Goal: Contribute content: Add original content to the website for others to see

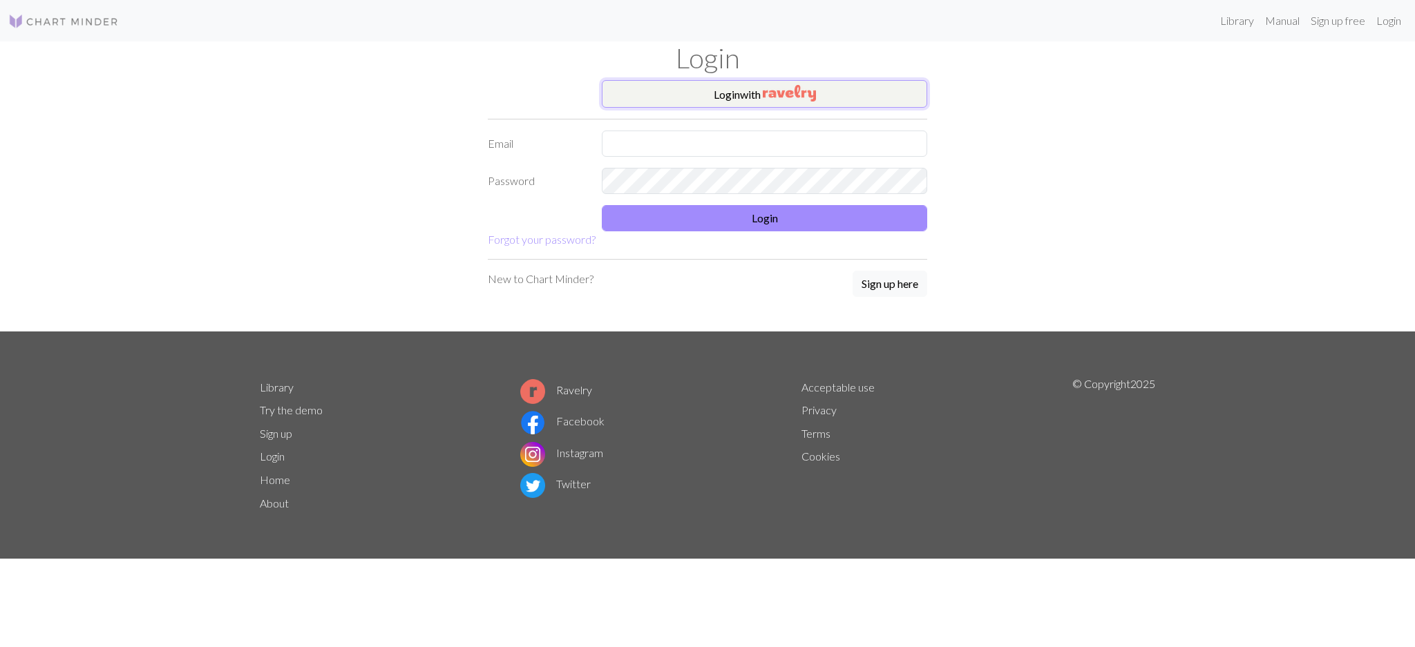
click at [703, 101] on button "Login with" at bounding box center [764, 94] width 325 height 28
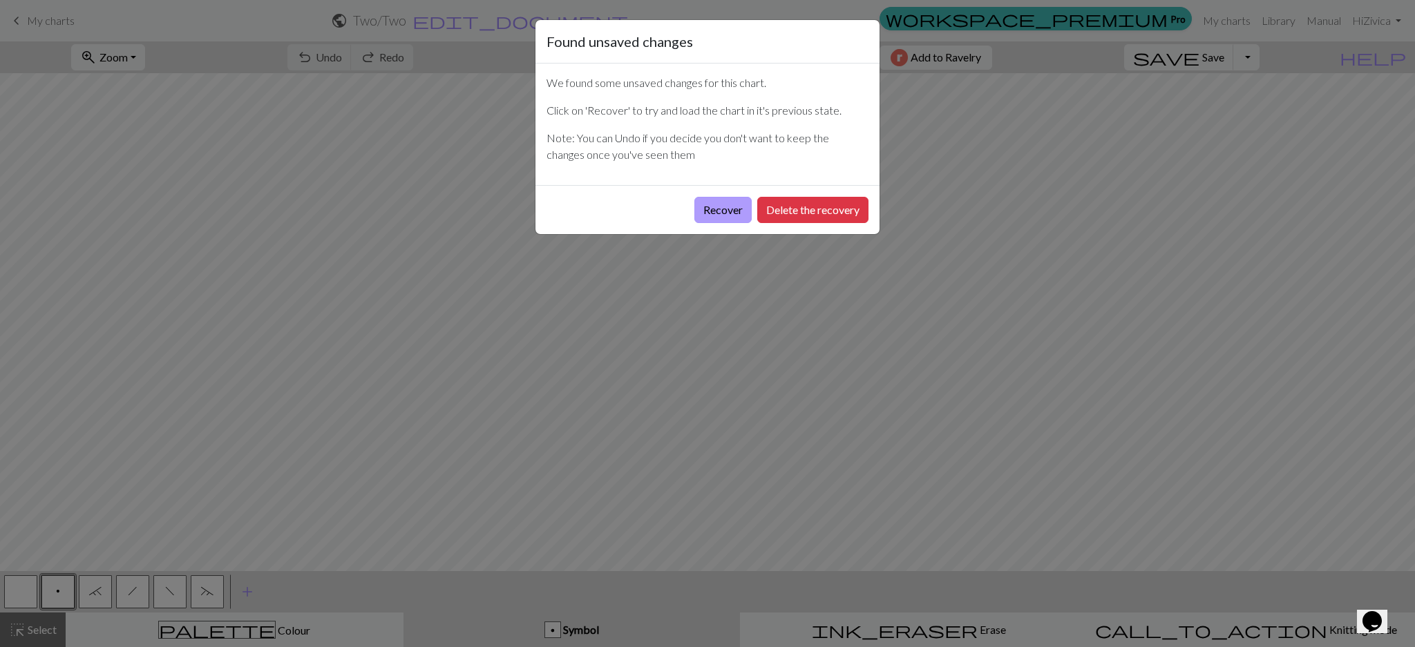
click at [726, 202] on button "Recover" at bounding box center [722, 210] width 57 height 26
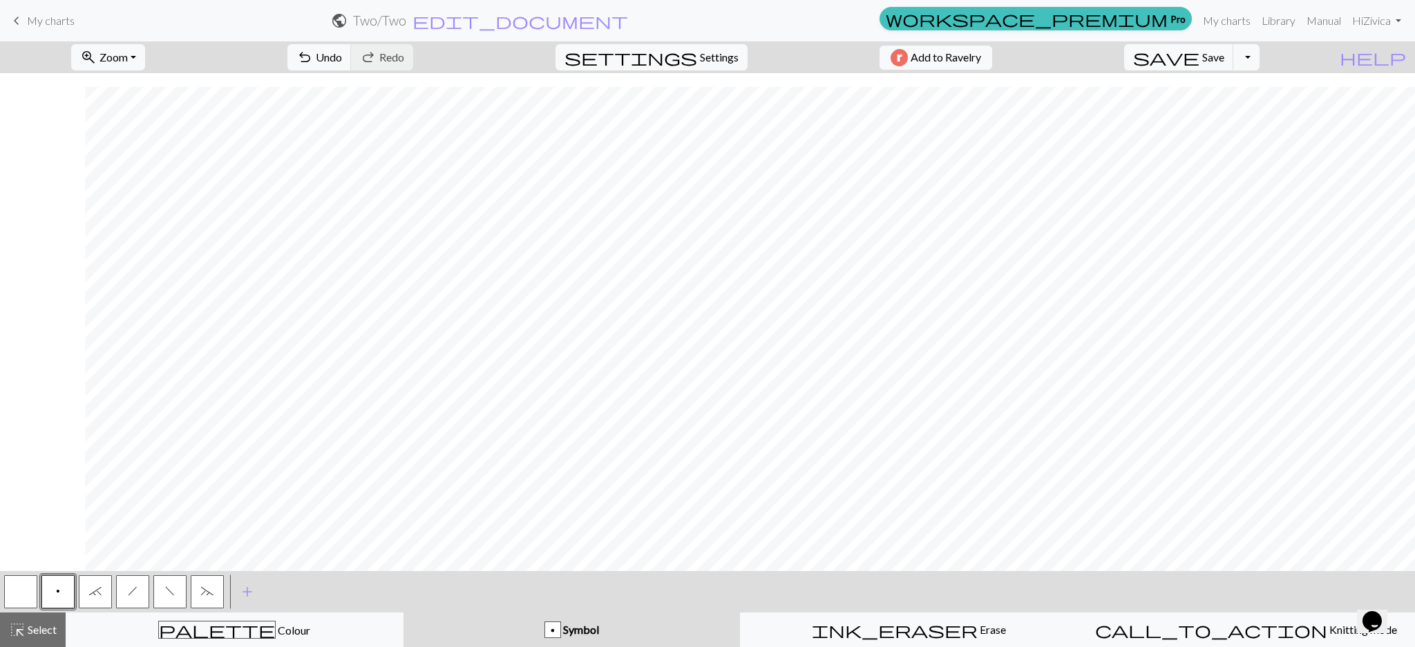
scroll to position [2341, 247]
click at [19, 15] on span "keyboard_arrow_left" at bounding box center [16, 20] width 17 height 19
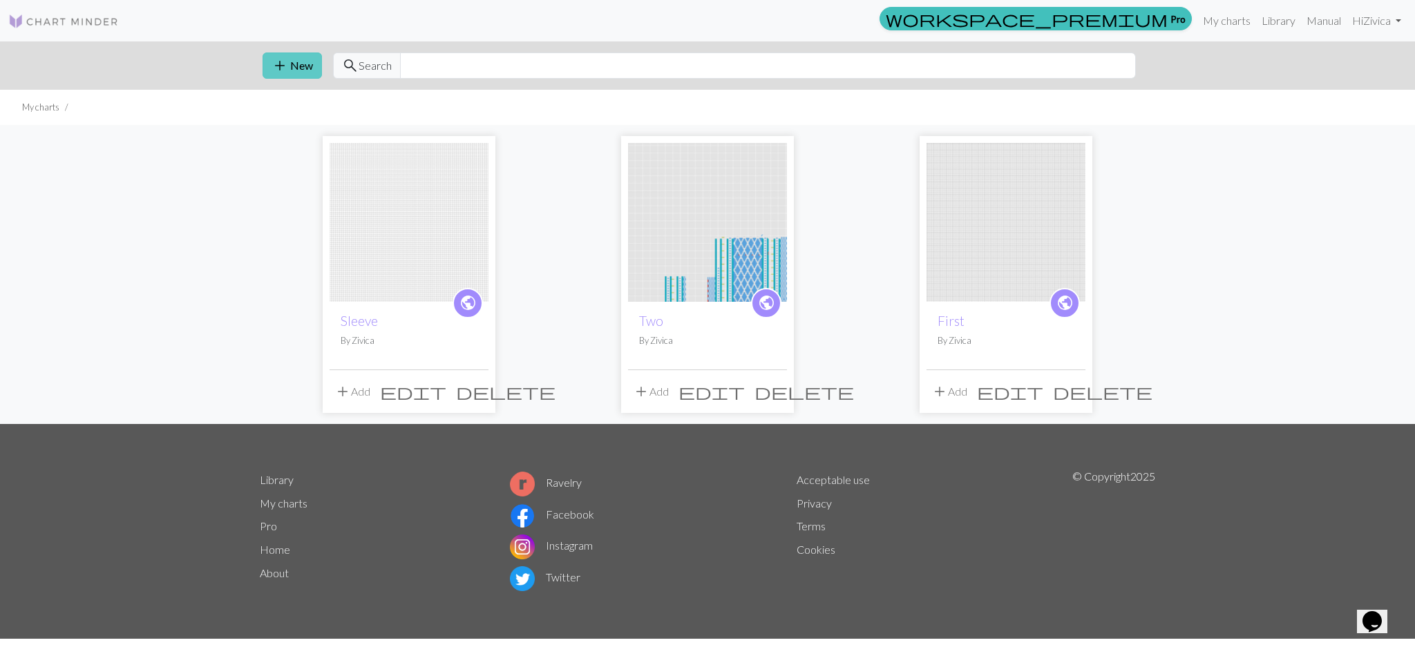
click at [296, 65] on button "add New" at bounding box center [292, 66] width 59 height 26
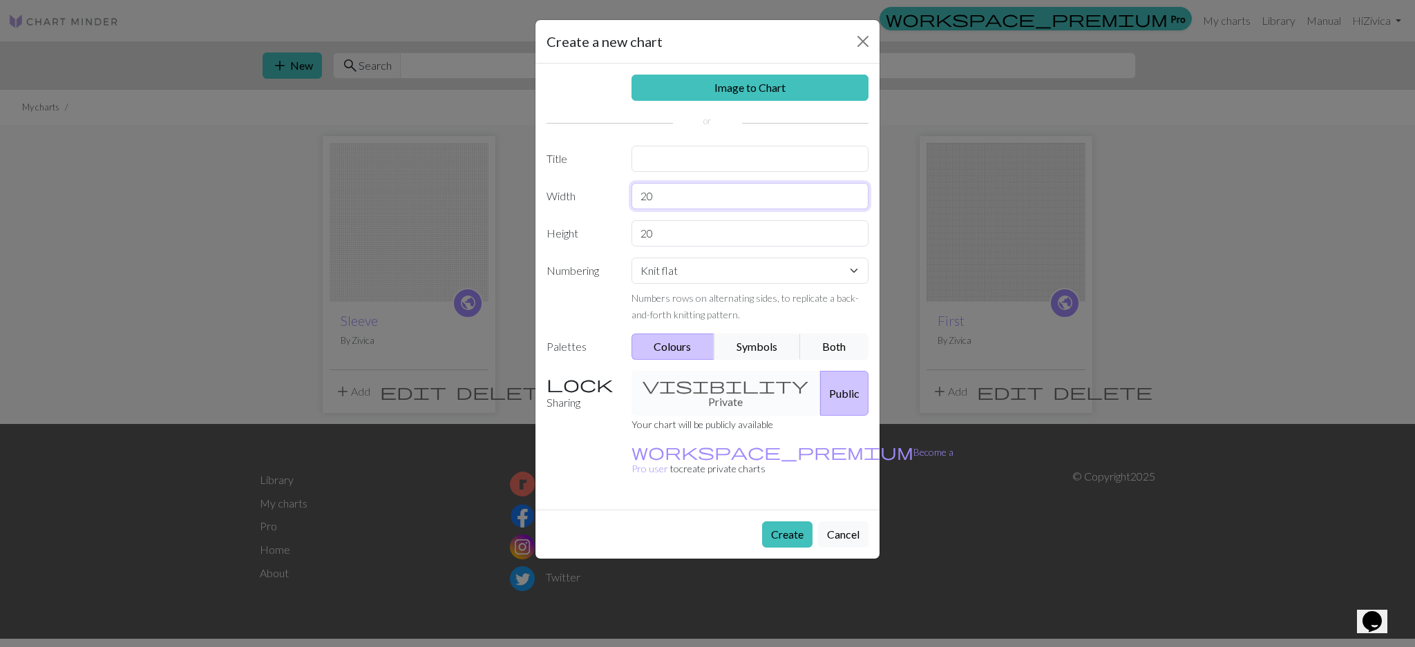
click at [678, 189] on input "20" at bounding box center [751, 196] width 238 height 26
drag, startPoint x: 664, startPoint y: 202, endPoint x: 628, endPoint y: 205, distance: 36.0
click at [628, 205] on div "20" at bounding box center [750, 196] width 254 height 26
type input "8"
type input "78"
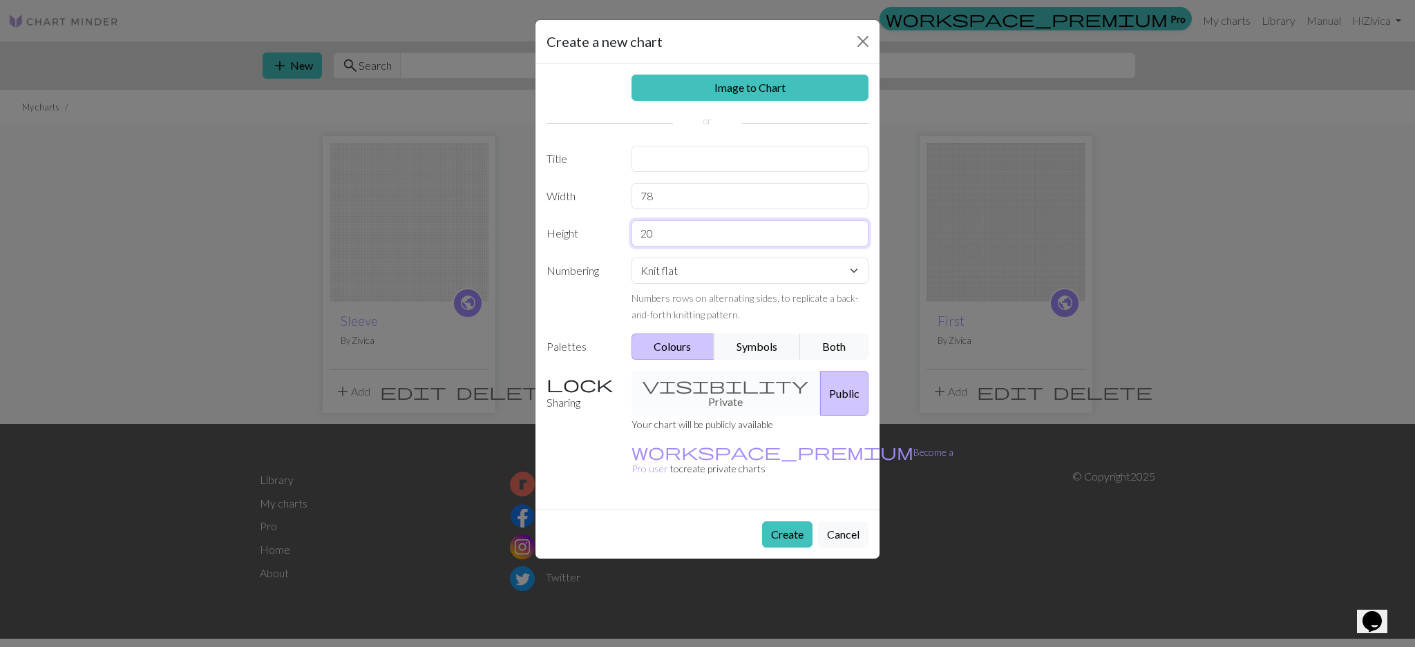
click at [697, 229] on input "20" at bounding box center [751, 233] width 238 height 26
drag, startPoint x: 671, startPoint y: 230, endPoint x: 634, endPoint y: 231, distance: 36.6
click at [634, 231] on input "200" at bounding box center [751, 233] width 238 height 26
type input "100"
click at [826, 338] on button "Both" at bounding box center [834, 347] width 69 height 26
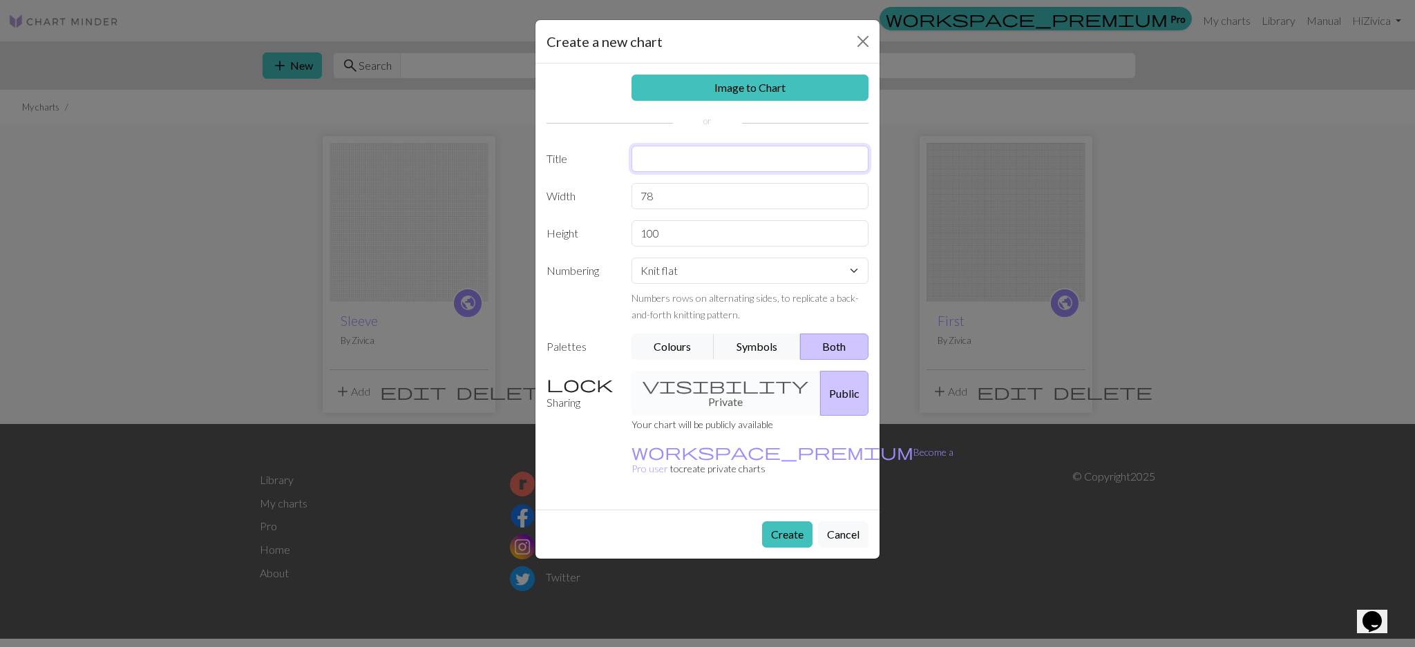
click at [738, 151] on input "text" at bounding box center [751, 159] width 238 height 26
type input "Sleeve 2"
click at [799, 522] on button "Create" at bounding box center [787, 535] width 50 height 26
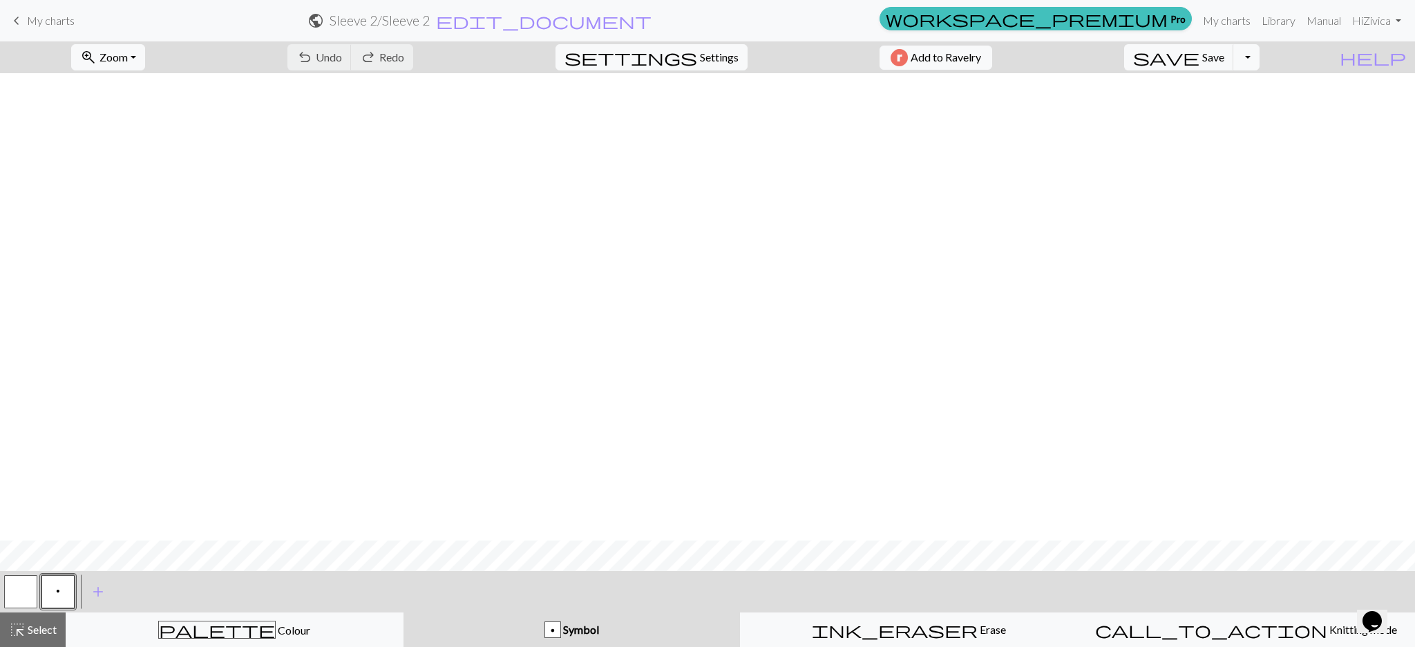
scroll to position [959, 0]
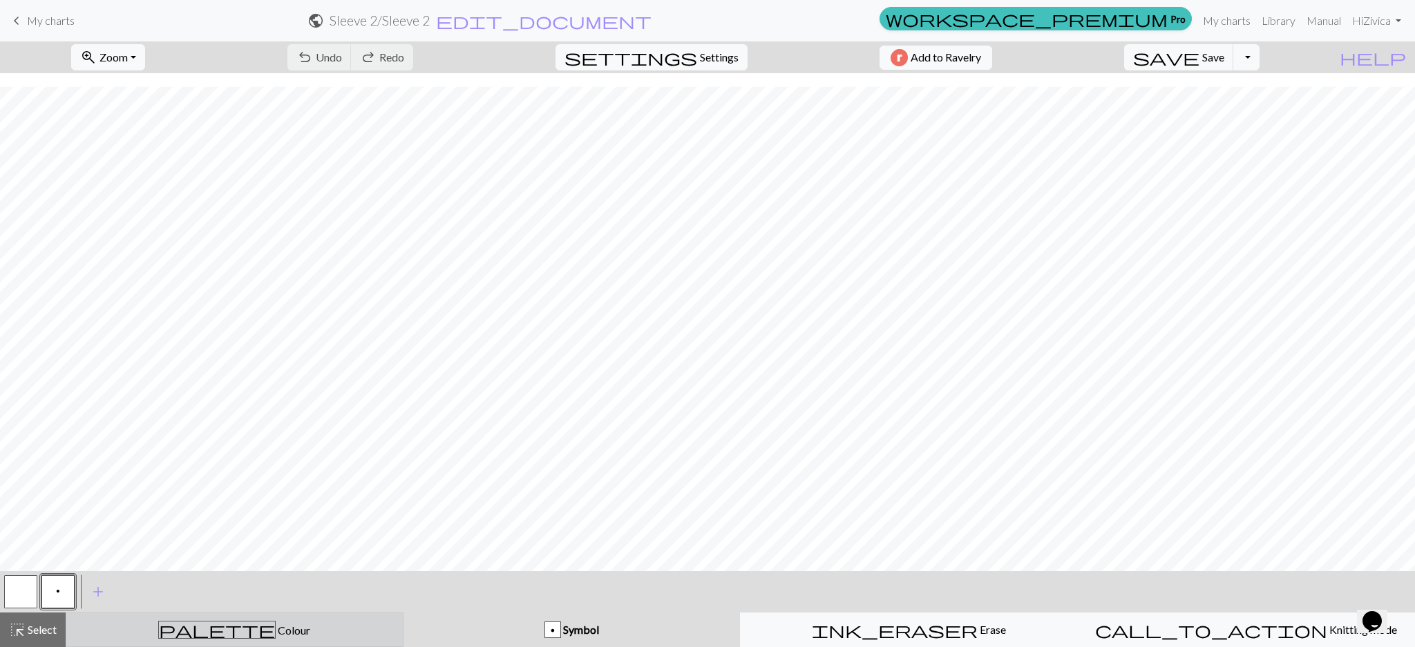
click at [276, 633] on span "Colour" at bounding box center [293, 630] width 35 height 13
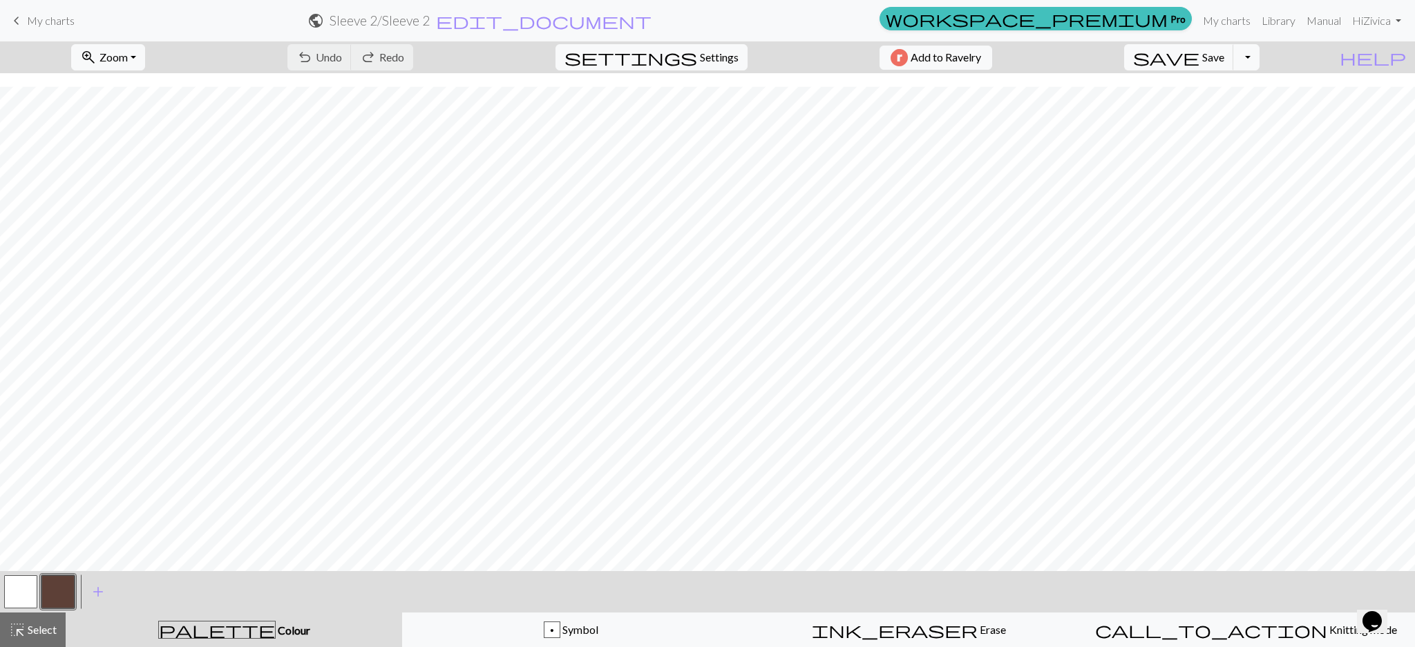
click at [50, 586] on button "button" at bounding box center [57, 592] width 33 height 33
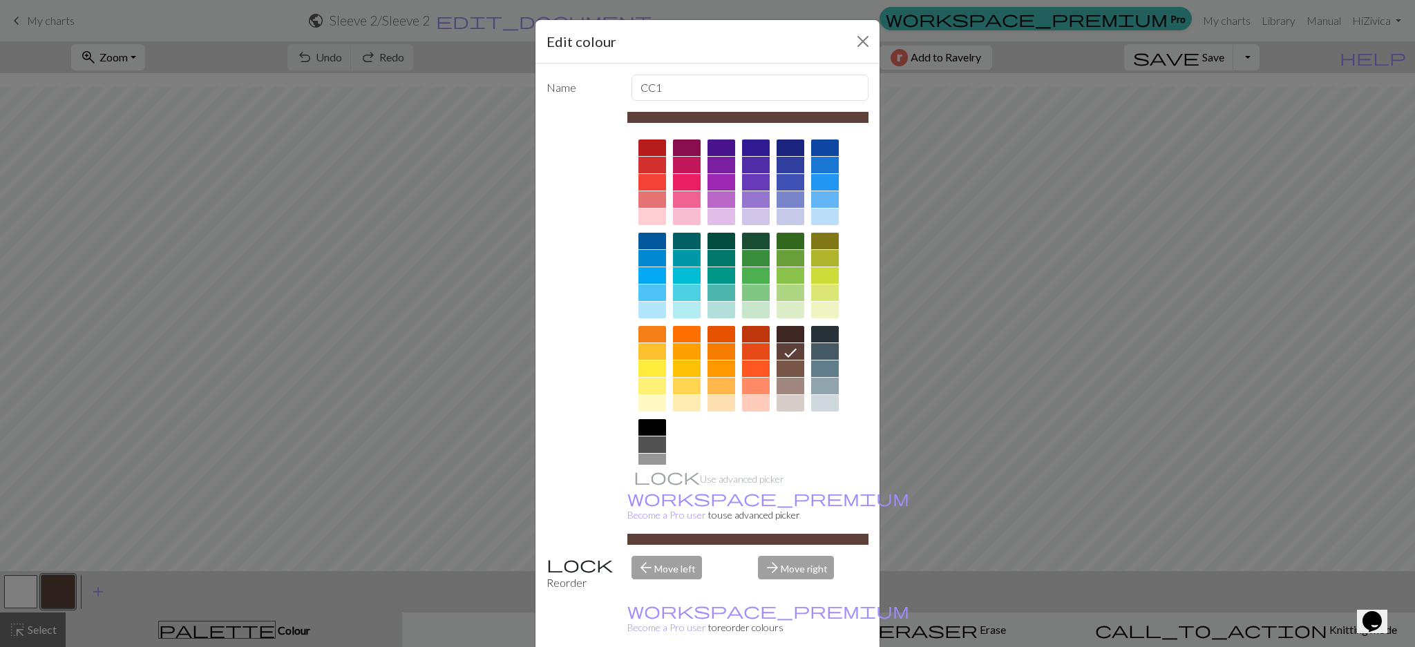
click at [831, 276] on div at bounding box center [825, 275] width 28 height 17
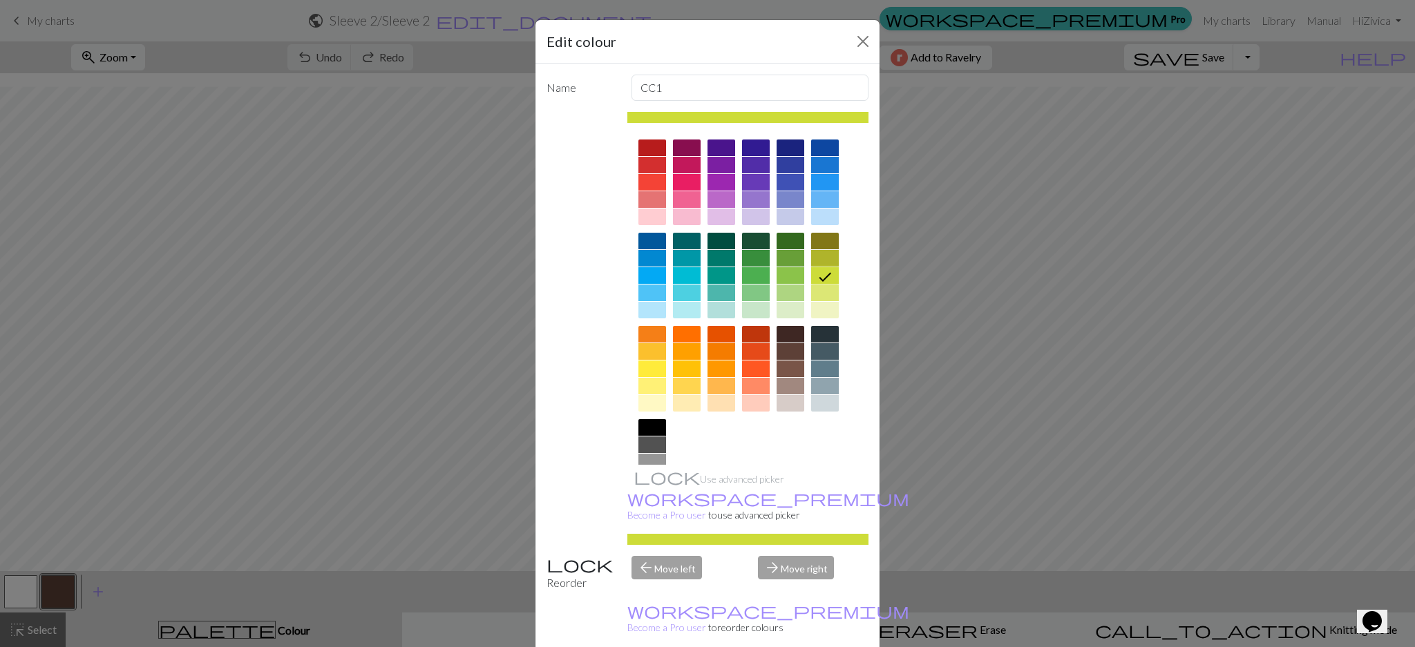
click at [820, 294] on div at bounding box center [825, 293] width 28 height 17
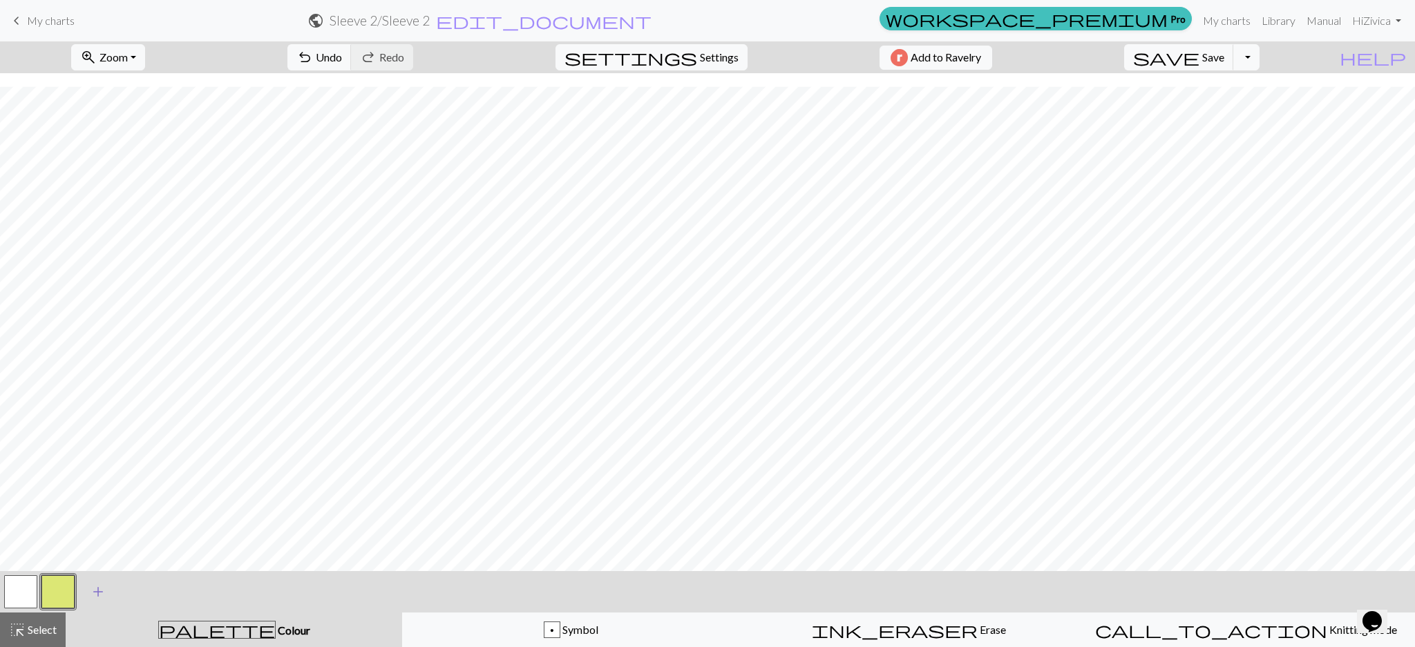
click at [97, 596] on span "add" at bounding box center [98, 592] width 17 height 19
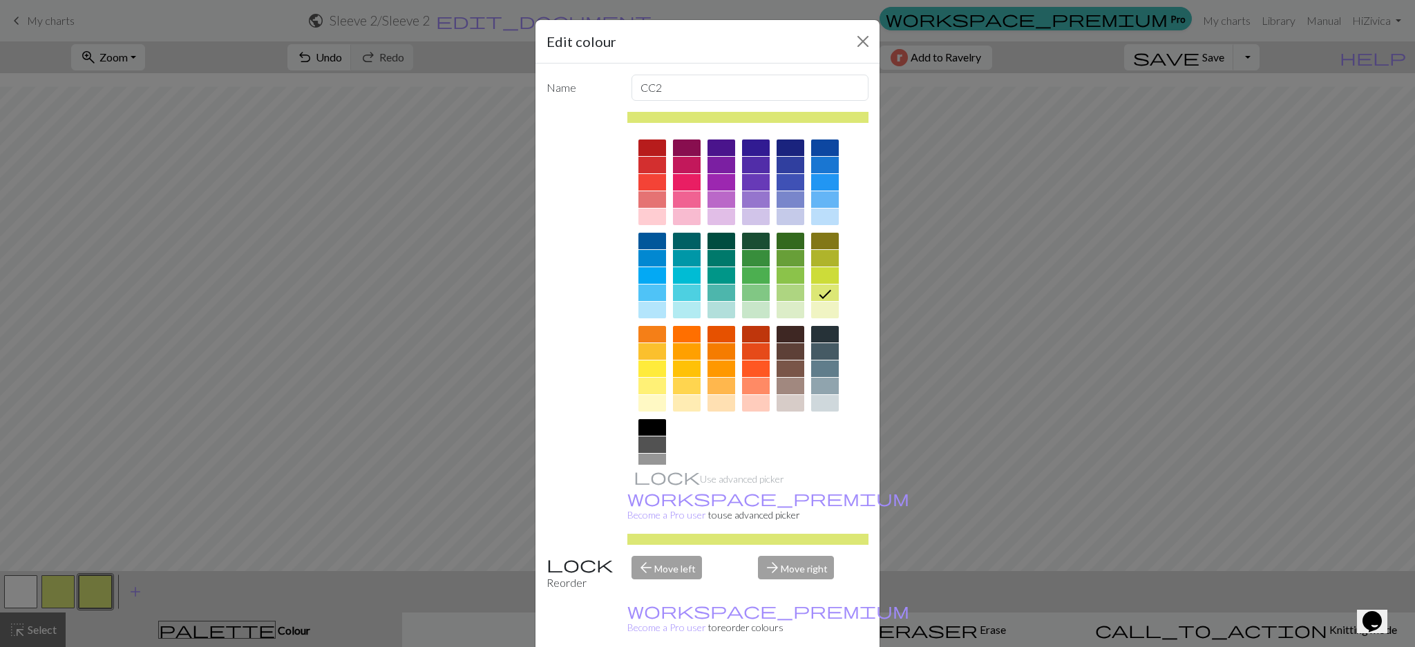
click at [817, 203] on div at bounding box center [825, 199] width 28 height 17
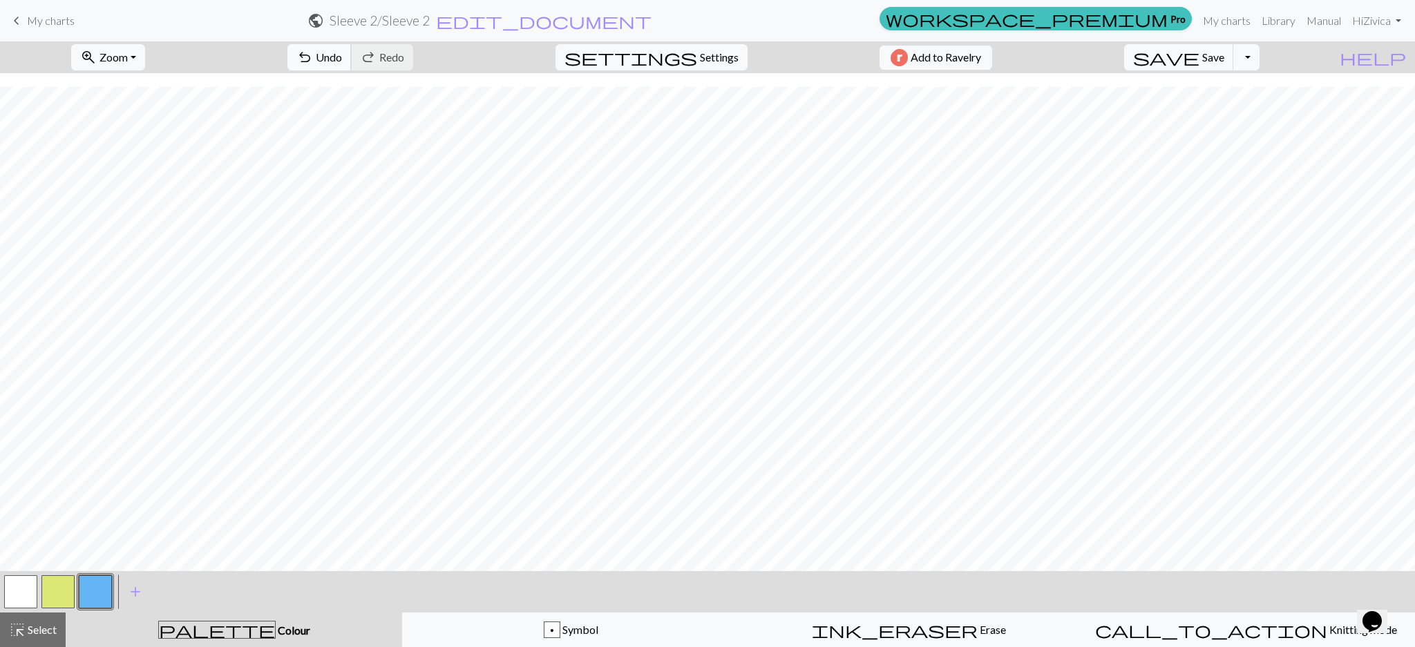
click at [342, 63] on span "Undo" at bounding box center [329, 56] width 26 height 13
click at [342, 61] on span "Undo" at bounding box center [329, 56] width 26 height 13
click at [313, 55] on span "undo" at bounding box center [304, 57] width 17 height 19
click at [54, 584] on button "button" at bounding box center [57, 592] width 33 height 33
click at [9, 589] on button "button" at bounding box center [20, 592] width 33 height 33
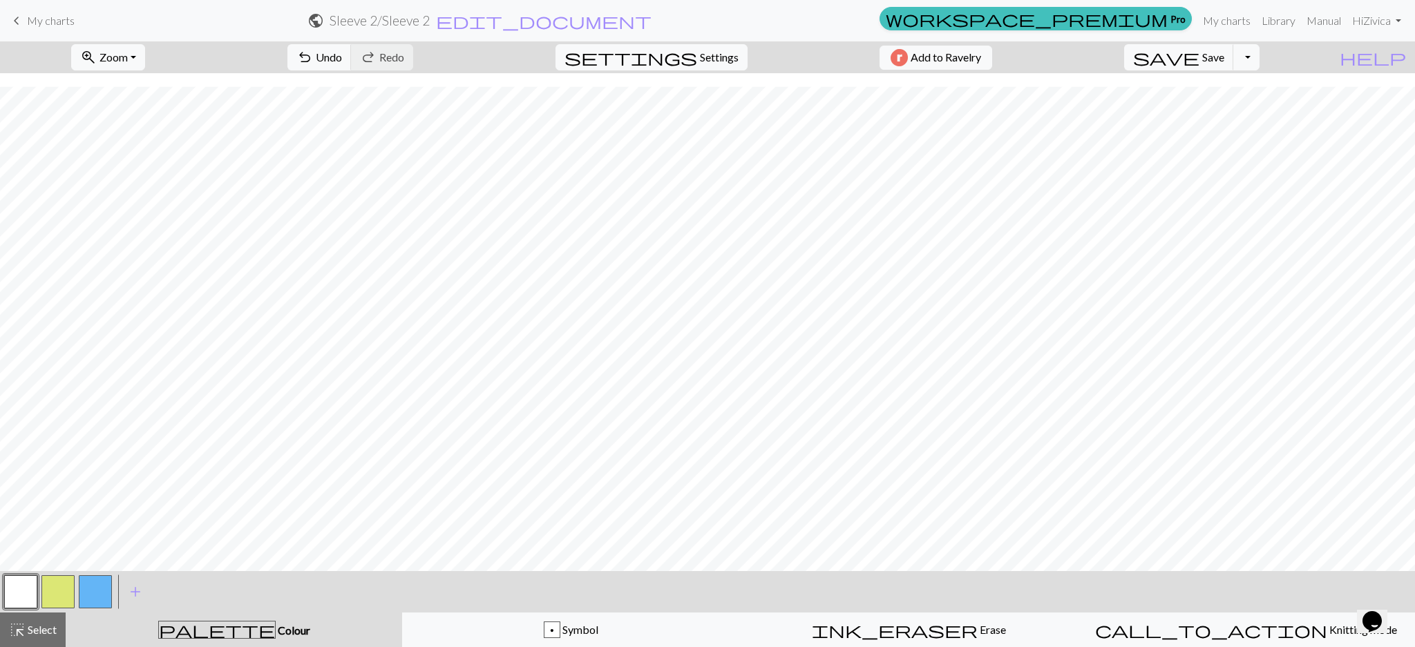
click at [100, 596] on button "button" at bounding box center [95, 592] width 33 height 33
click at [1220, 25] on link "My charts" at bounding box center [1227, 21] width 59 height 28
click at [1233, 20] on link "My charts" at bounding box center [1227, 21] width 59 height 28
click at [352, 65] on button "undo Undo Undo" at bounding box center [319, 57] width 64 height 26
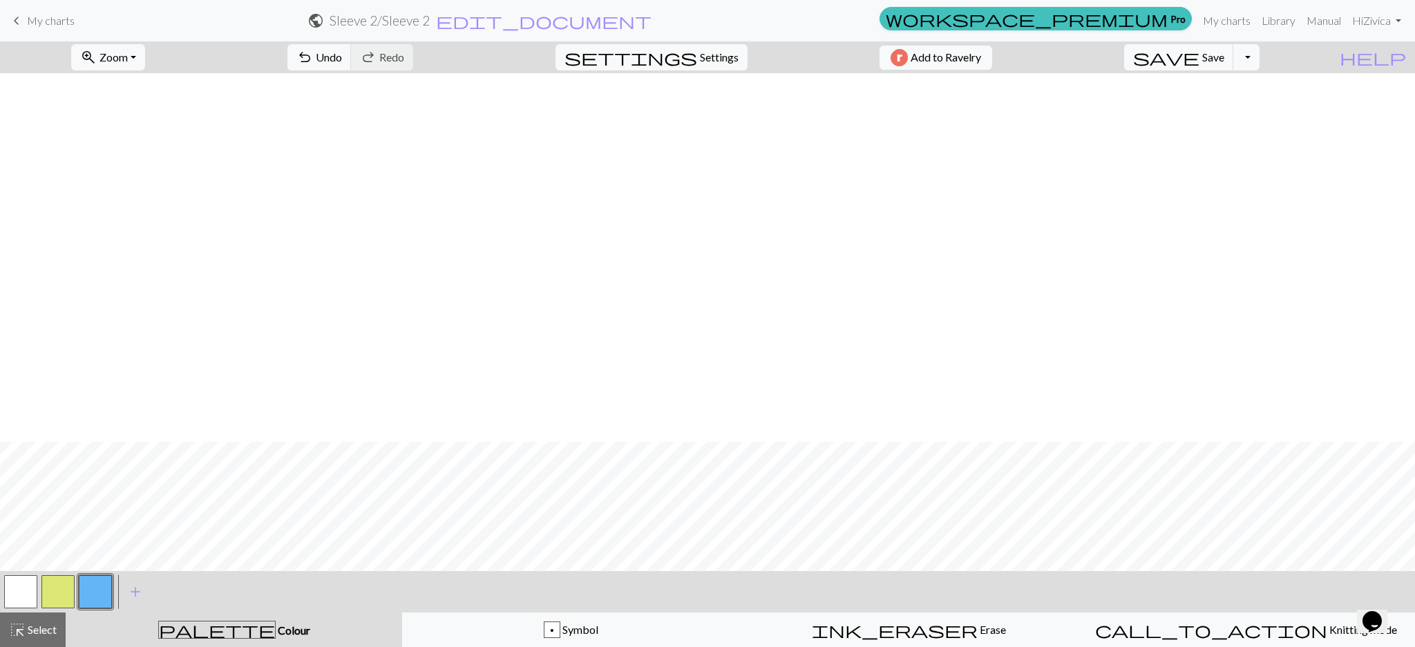
scroll to position [959, 0]
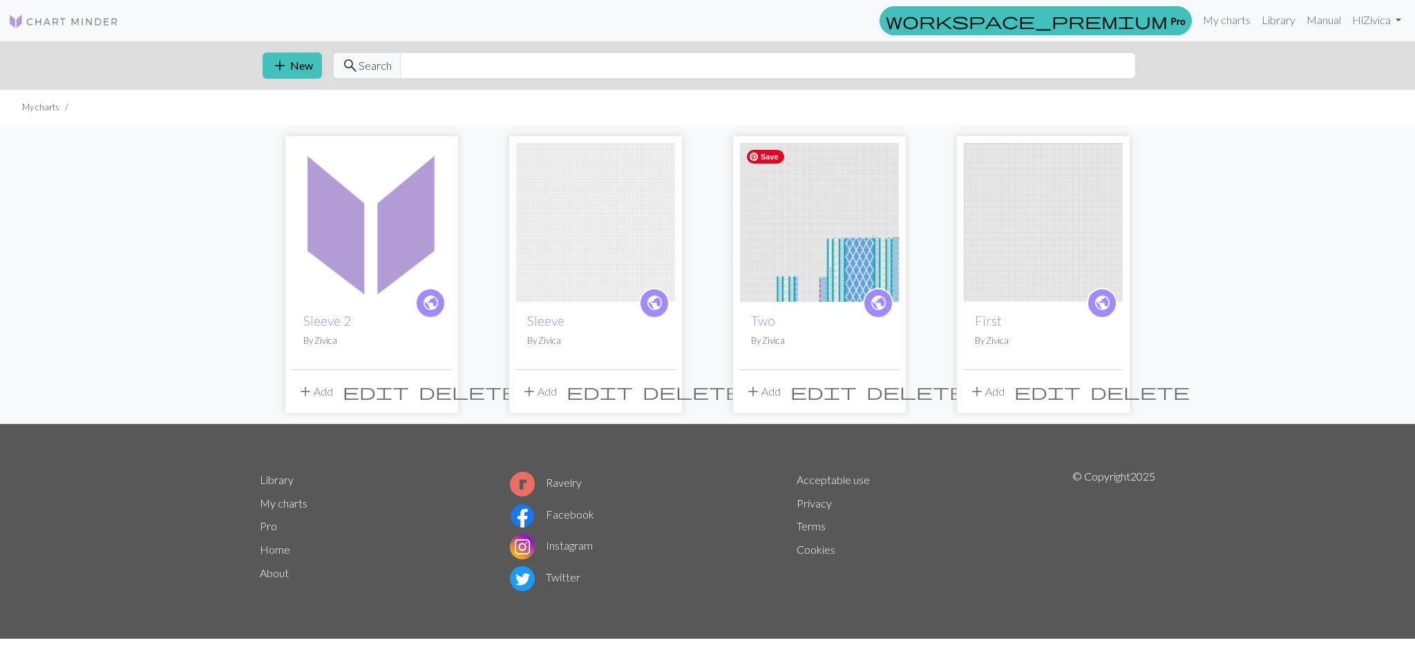
click at [748, 227] on img at bounding box center [819, 222] width 159 height 159
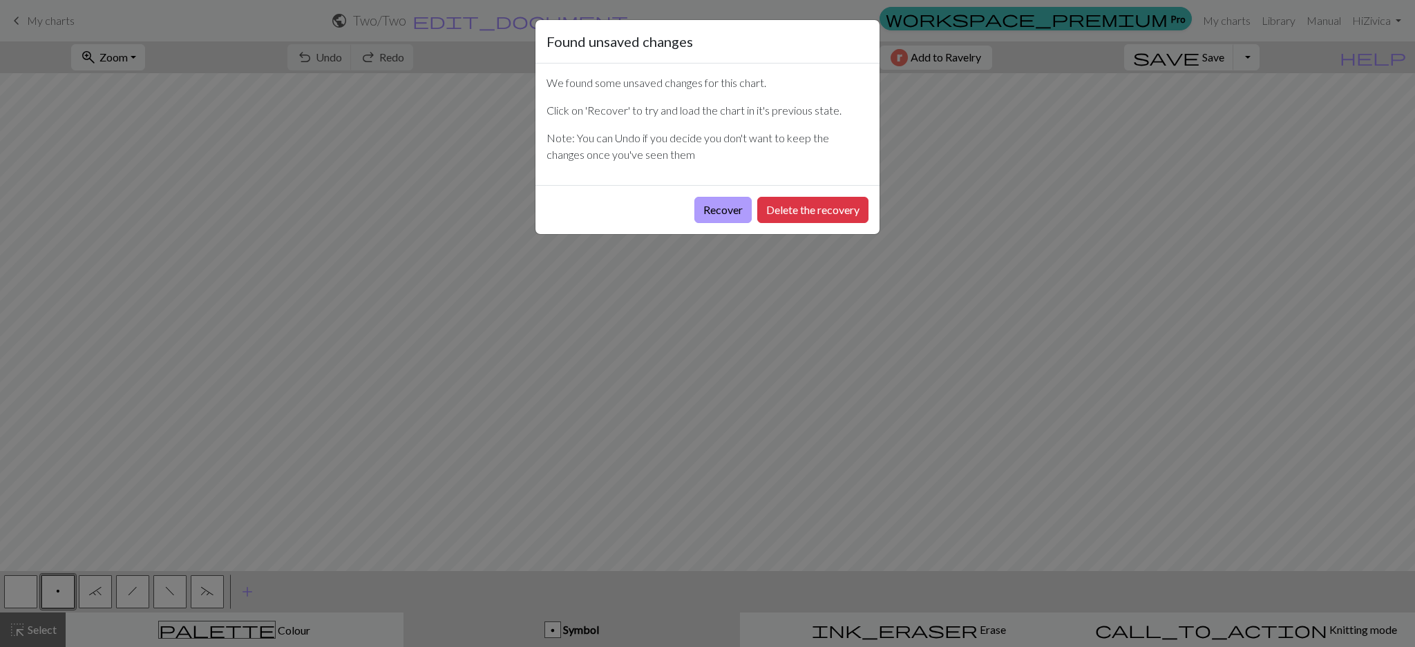
click at [717, 220] on button "Recover" at bounding box center [722, 210] width 57 height 26
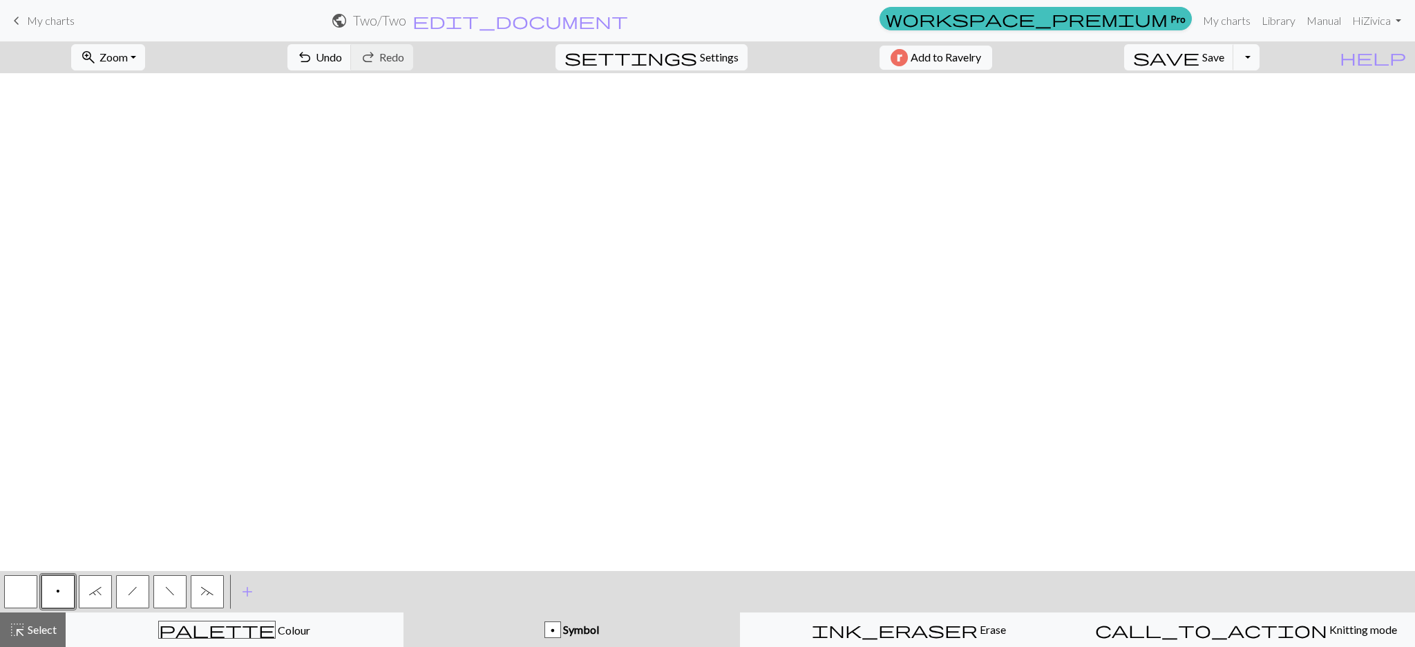
scroll to position [2341, 0]
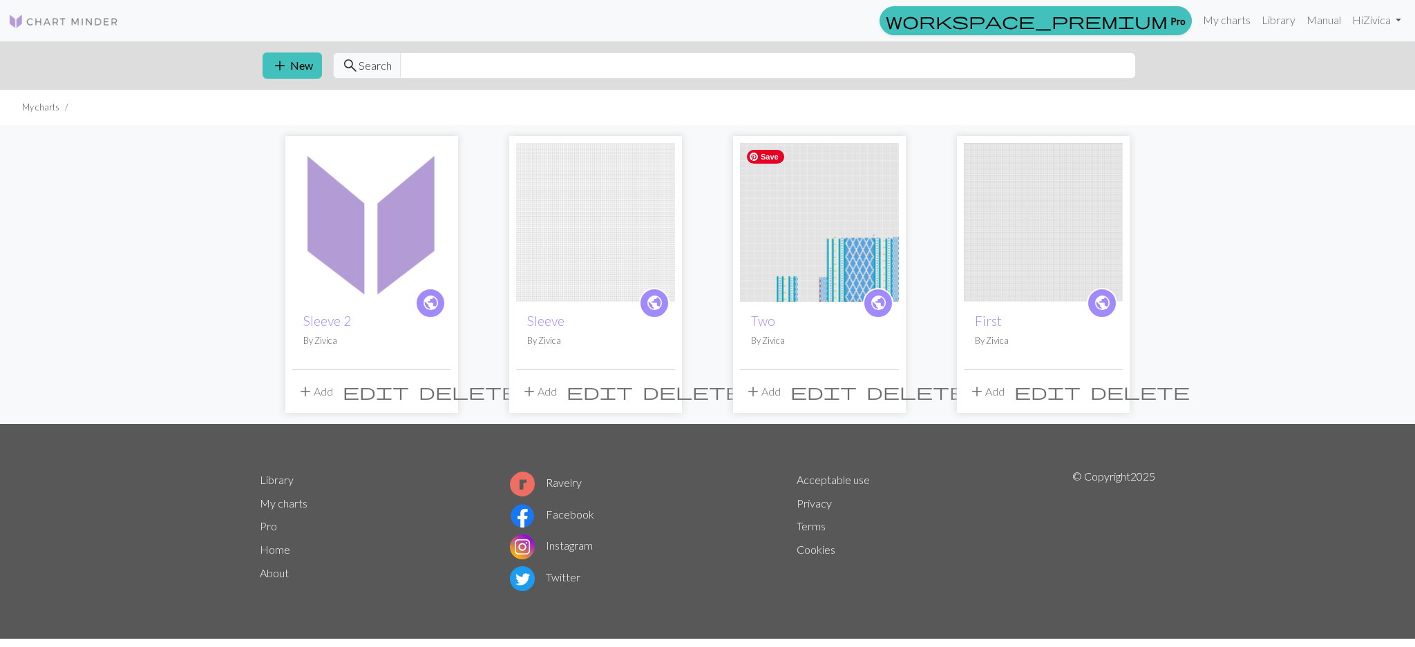
click at [821, 240] on img at bounding box center [819, 222] width 159 height 159
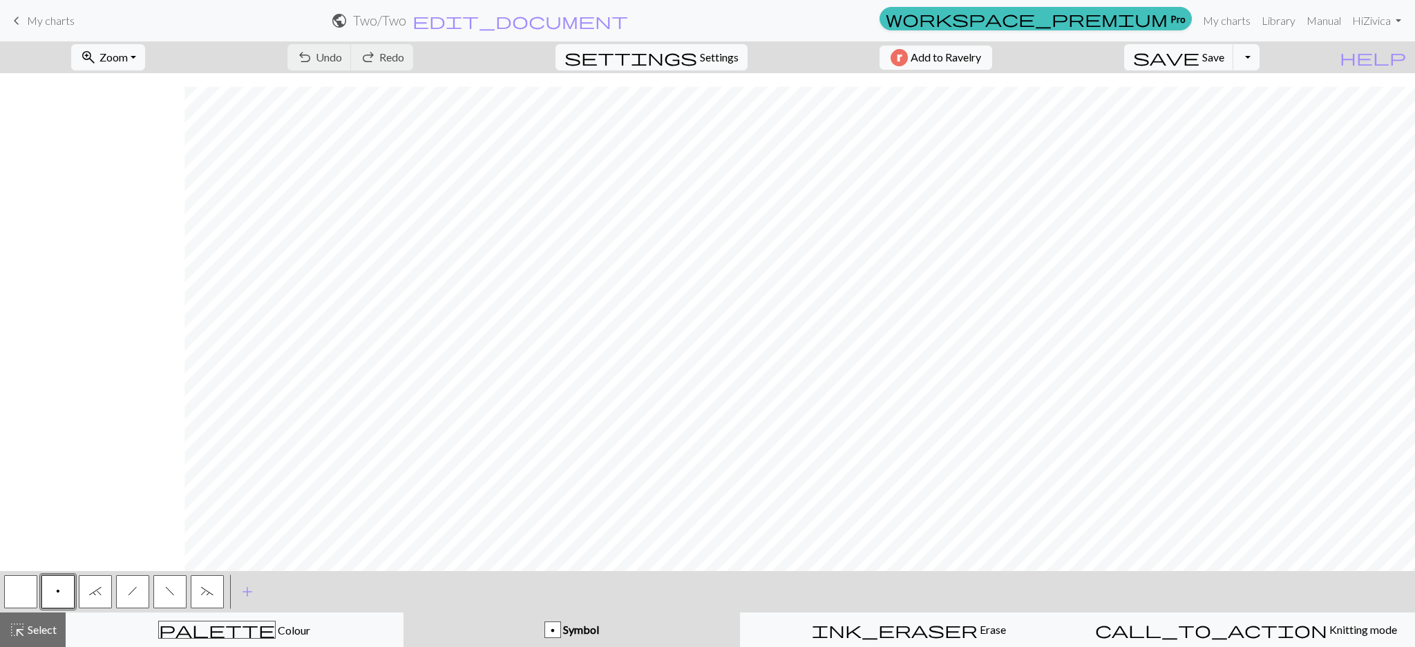
scroll to position [2341, 2171]
